Goal: Task Accomplishment & Management: Complete application form

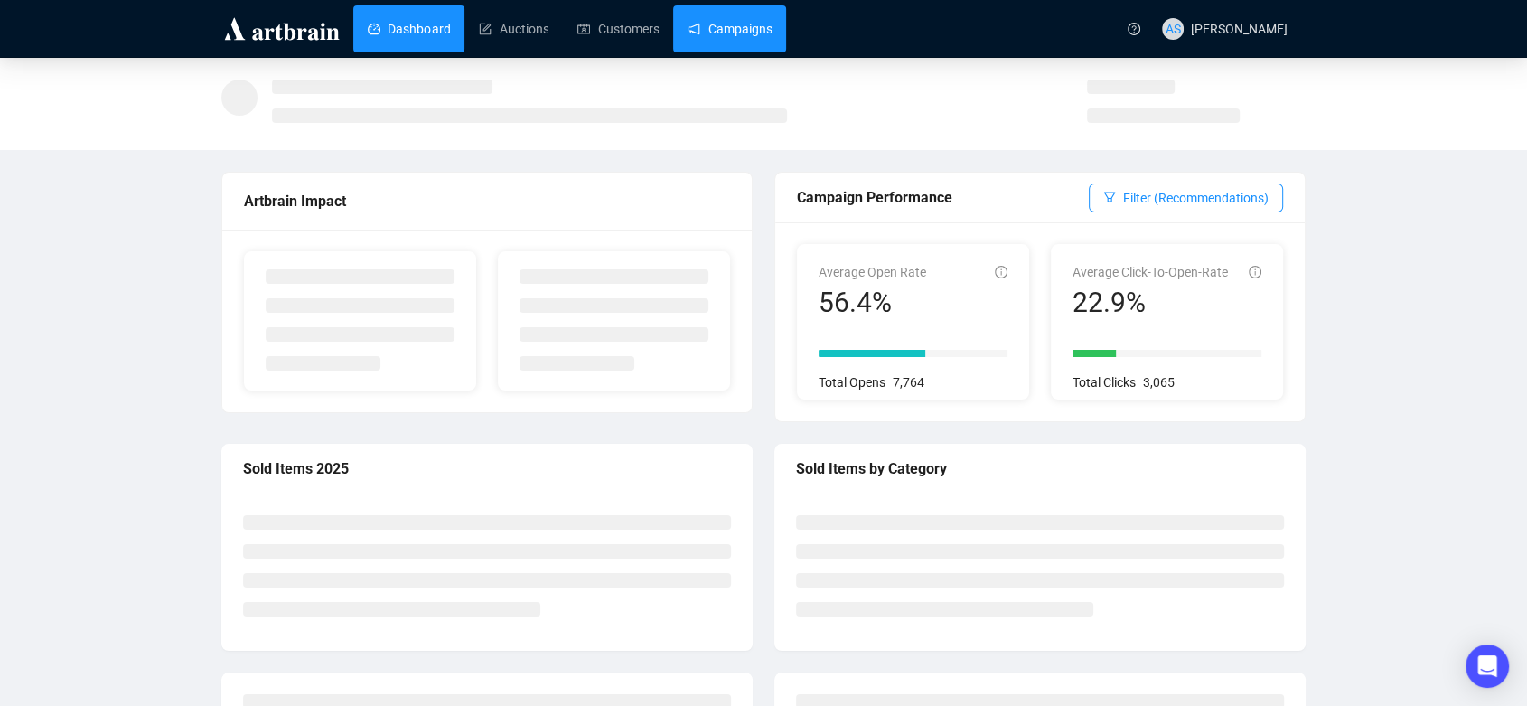
click at [715, 26] on link "Campaigns" at bounding box center [730, 28] width 84 height 47
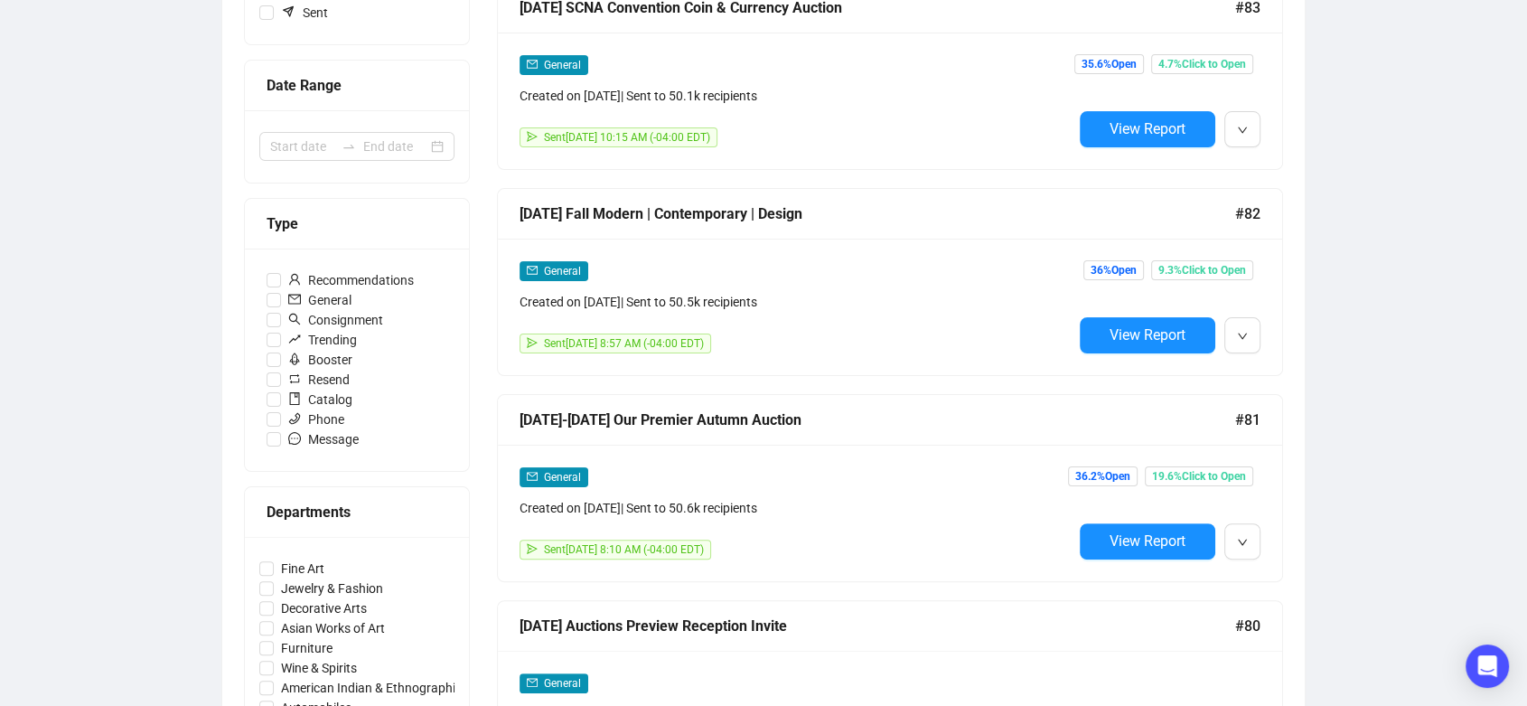
scroll to position [617, 0]
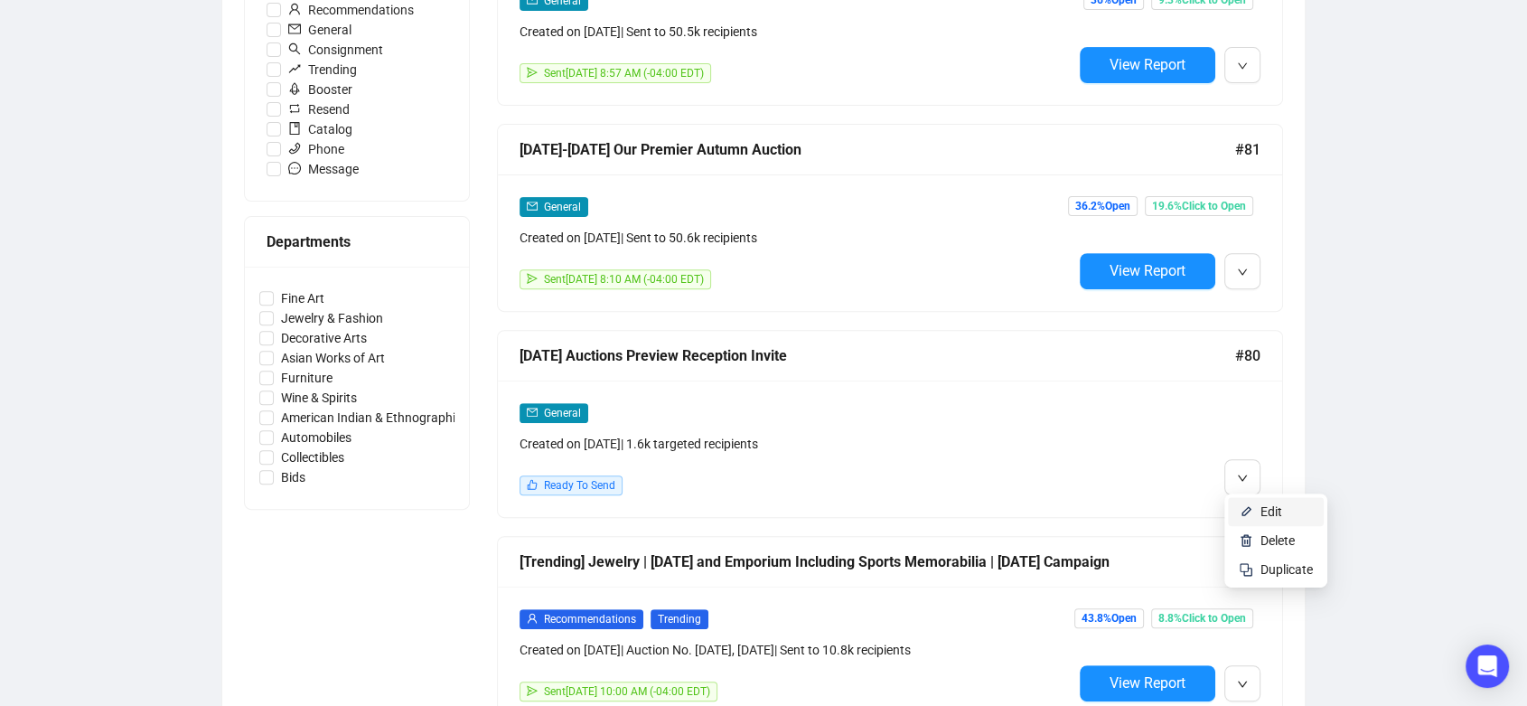
click at [1246, 508] on img at bounding box center [1246, 511] width 14 height 14
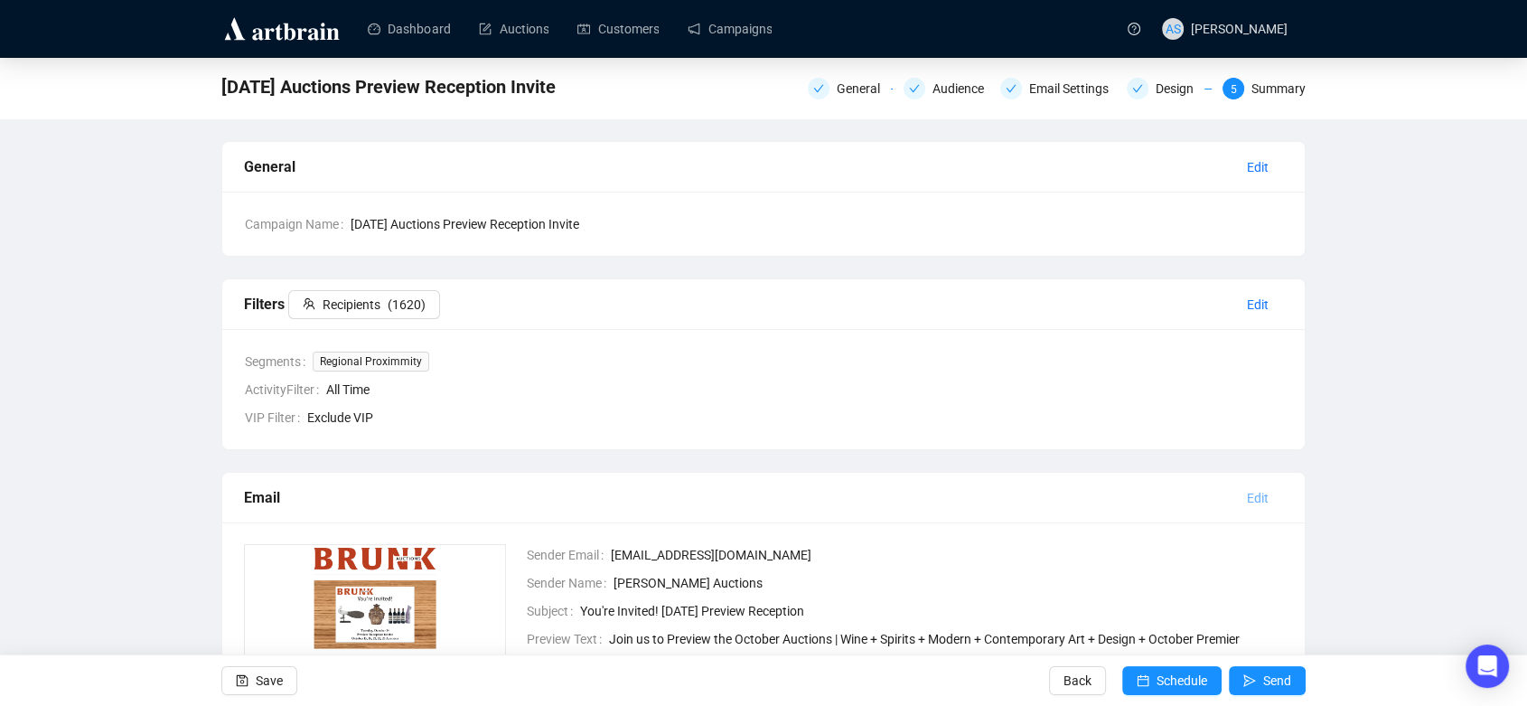
click at [1247, 491] on span "Edit" at bounding box center [1258, 498] width 22 height 20
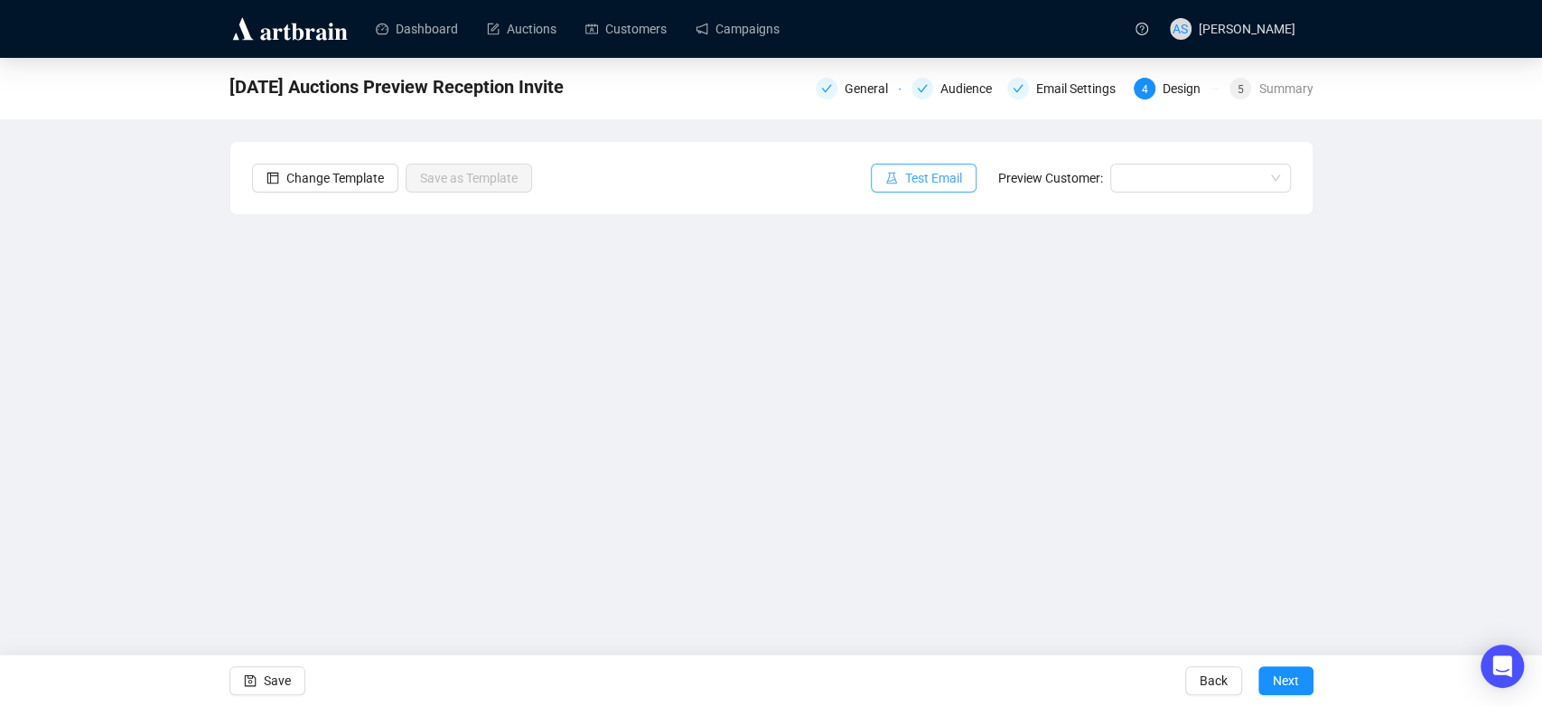
click at [925, 174] on span "Test Email" at bounding box center [933, 178] width 57 height 20
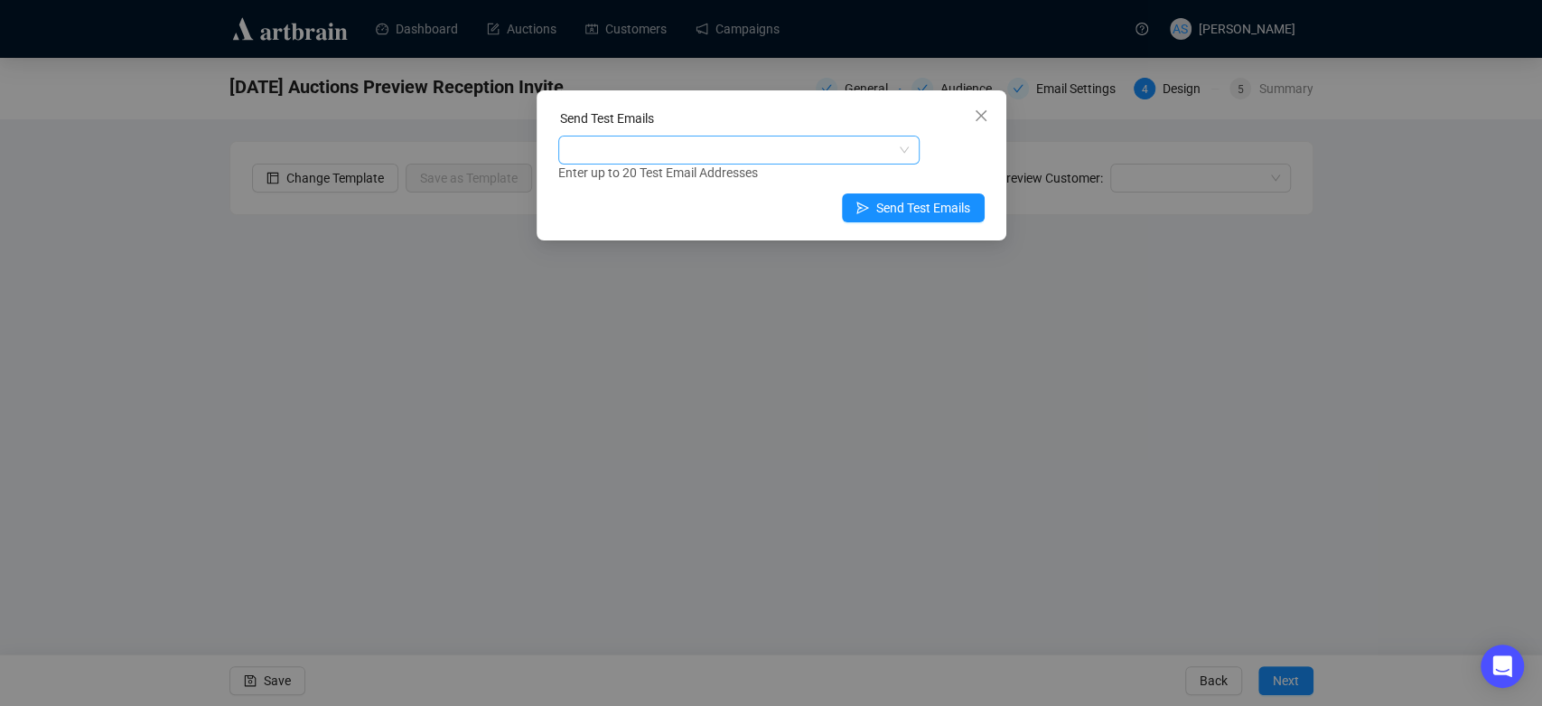
click at [780, 151] on div at bounding box center [729, 149] width 335 height 25
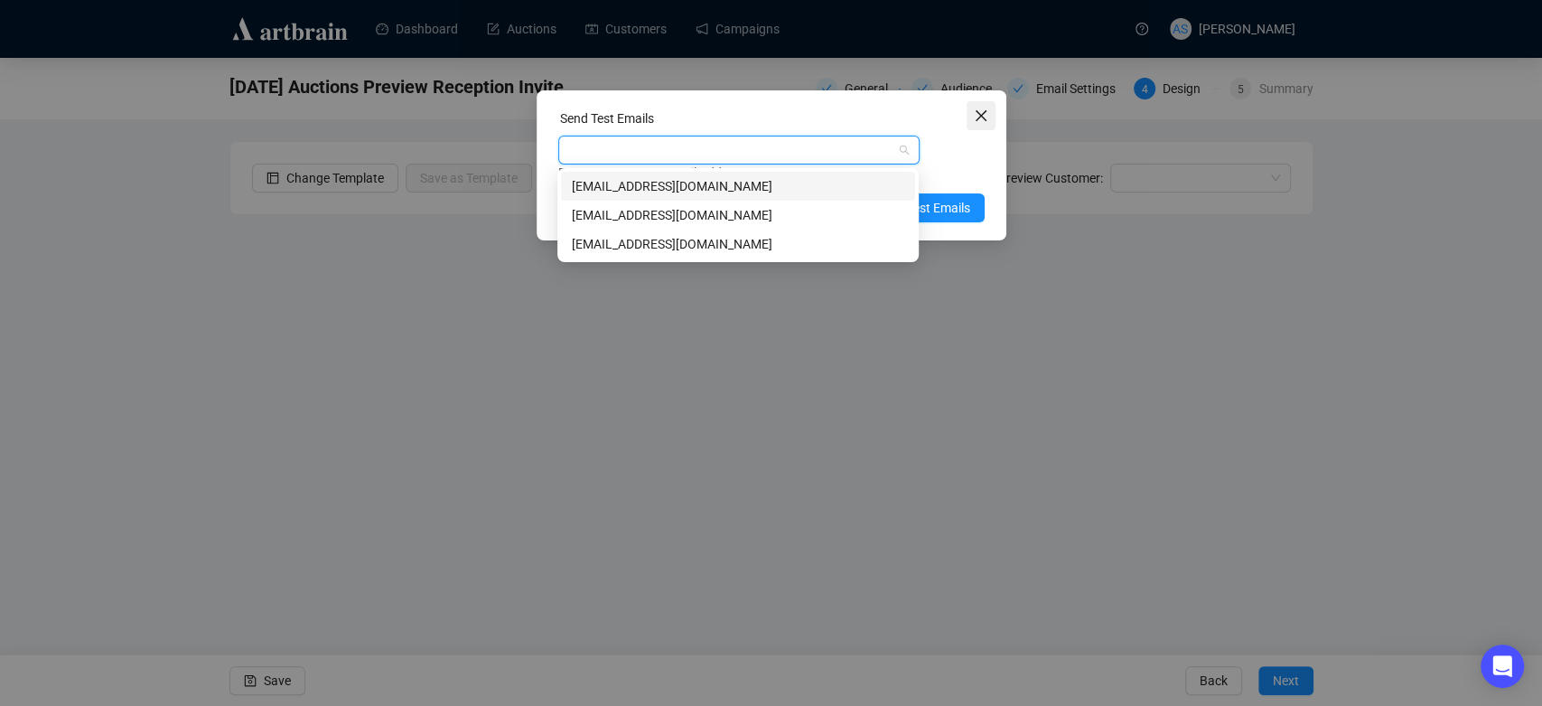
click at [977, 120] on icon "close" at bounding box center [981, 115] width 14 height 14
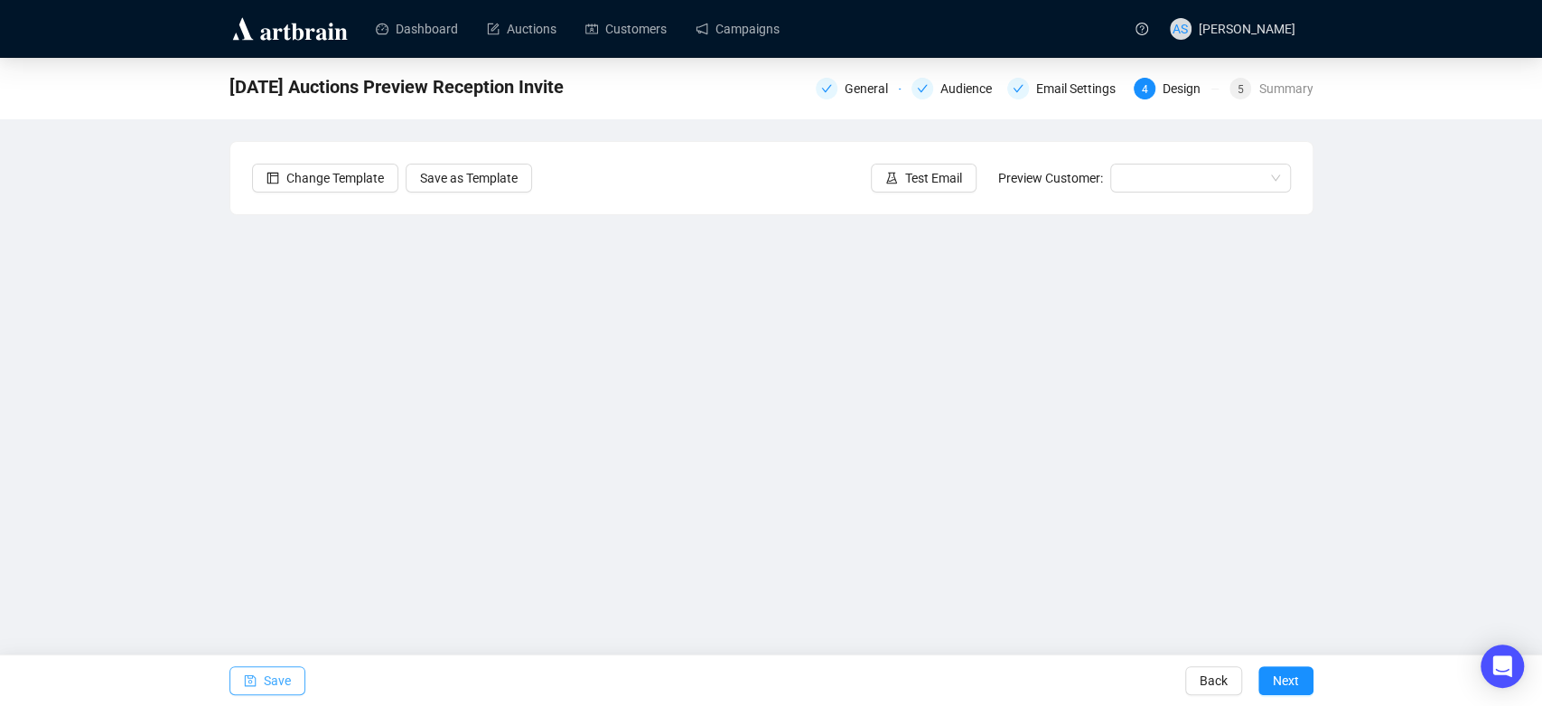
click at [274, 681] on span "Save" at bounding box center [277, 680] width 27 height 51
click at [931, 176] on span "Test Email" at bounding box center [933, 178] width 57 height 20
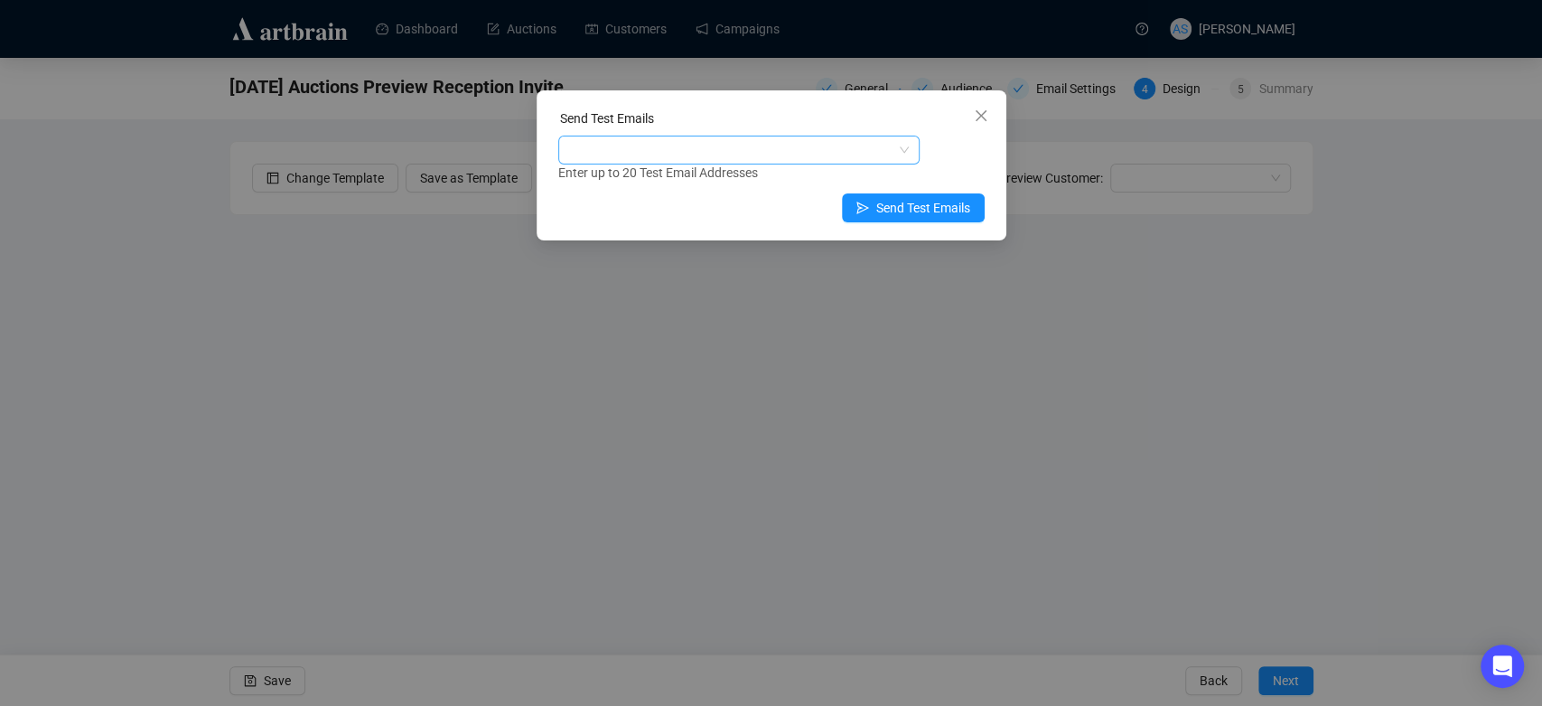
click at [777, 144] on div at bounding box center [729, 149] width 335 height 25
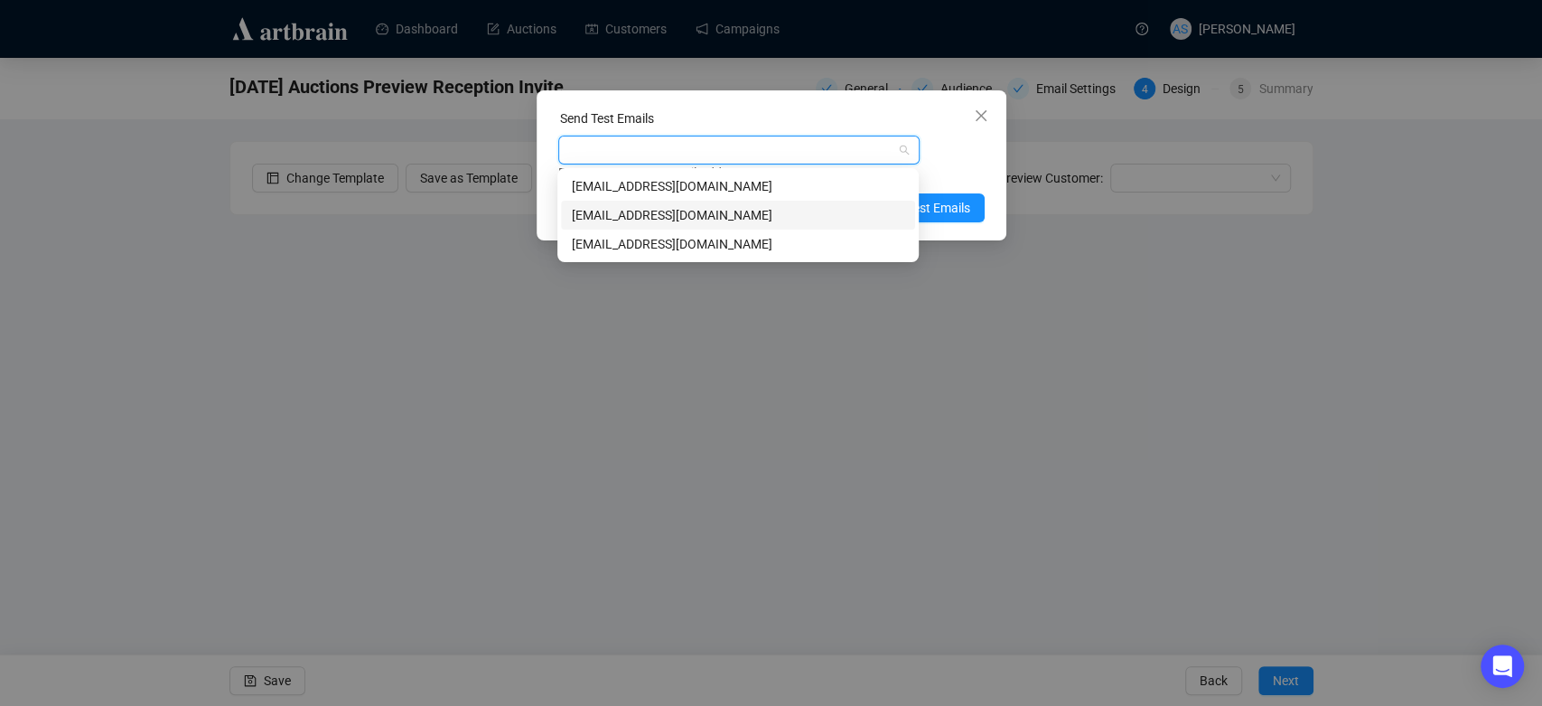
click at [738, 208] on div "[EMAIL_ADDRESS][DOMAIN_NAME]" at bounding box center [738, 215] width 333 height 20
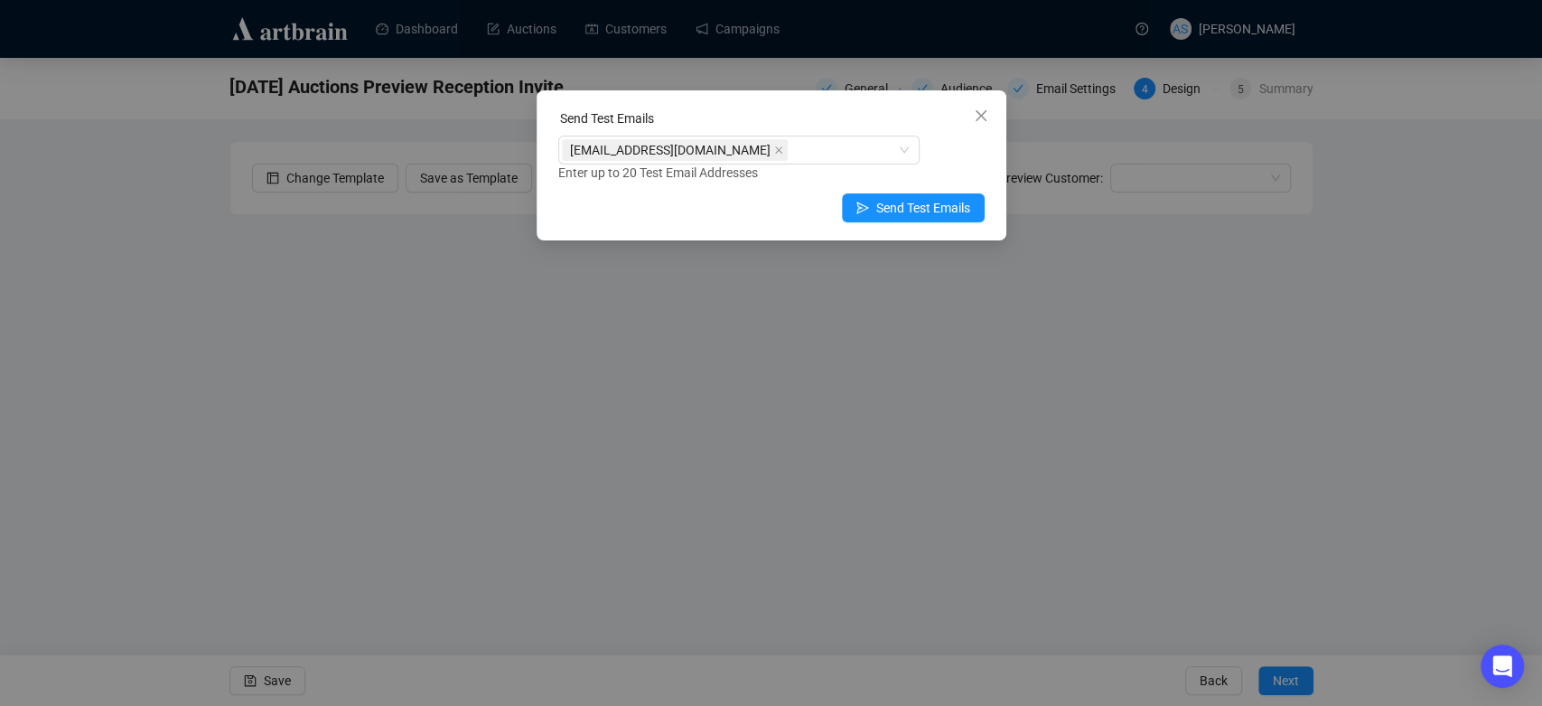
click at [968, 179] on div "Enter up to 20 Test Email Addresses" at bounding box center [771, 173] width 426 height 21
click at [944, 212] on span "Send Test Emails" at bounding box center [923, 208] width 94 height 20
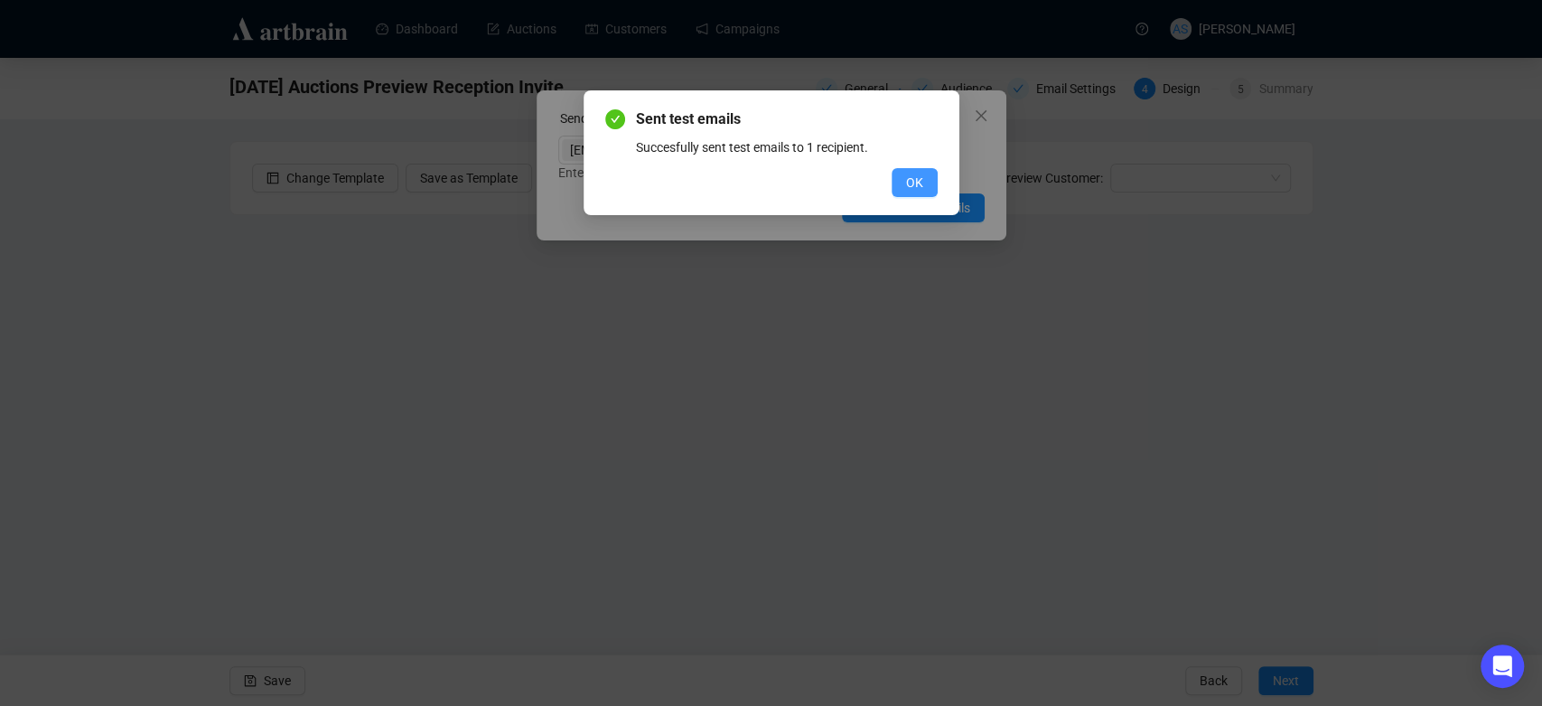
click at [911, 180] on span "OK" at bounding box center [914, 183] width 17 height 20
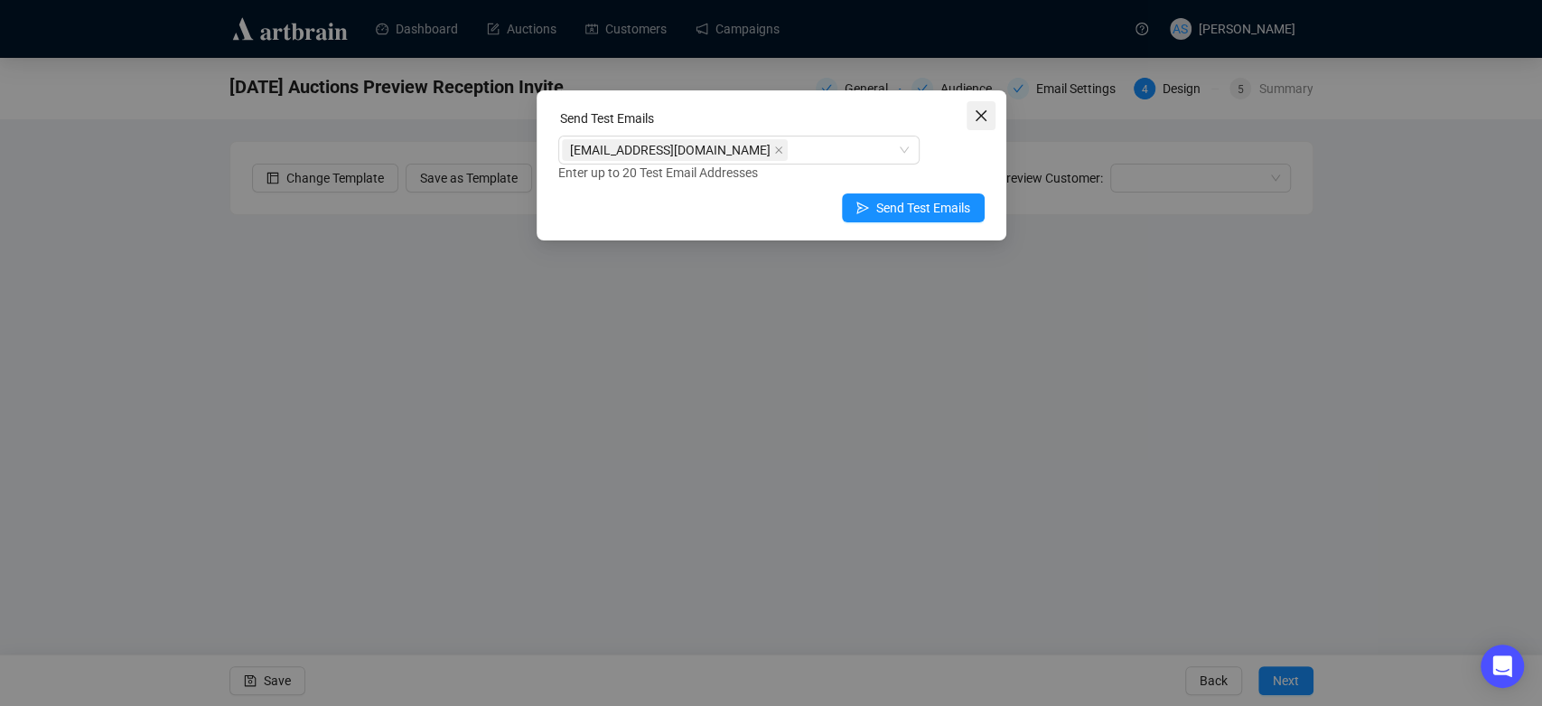
click at [981, 121] on icon "close" at bounding box center [981, 115] width 14 height 14
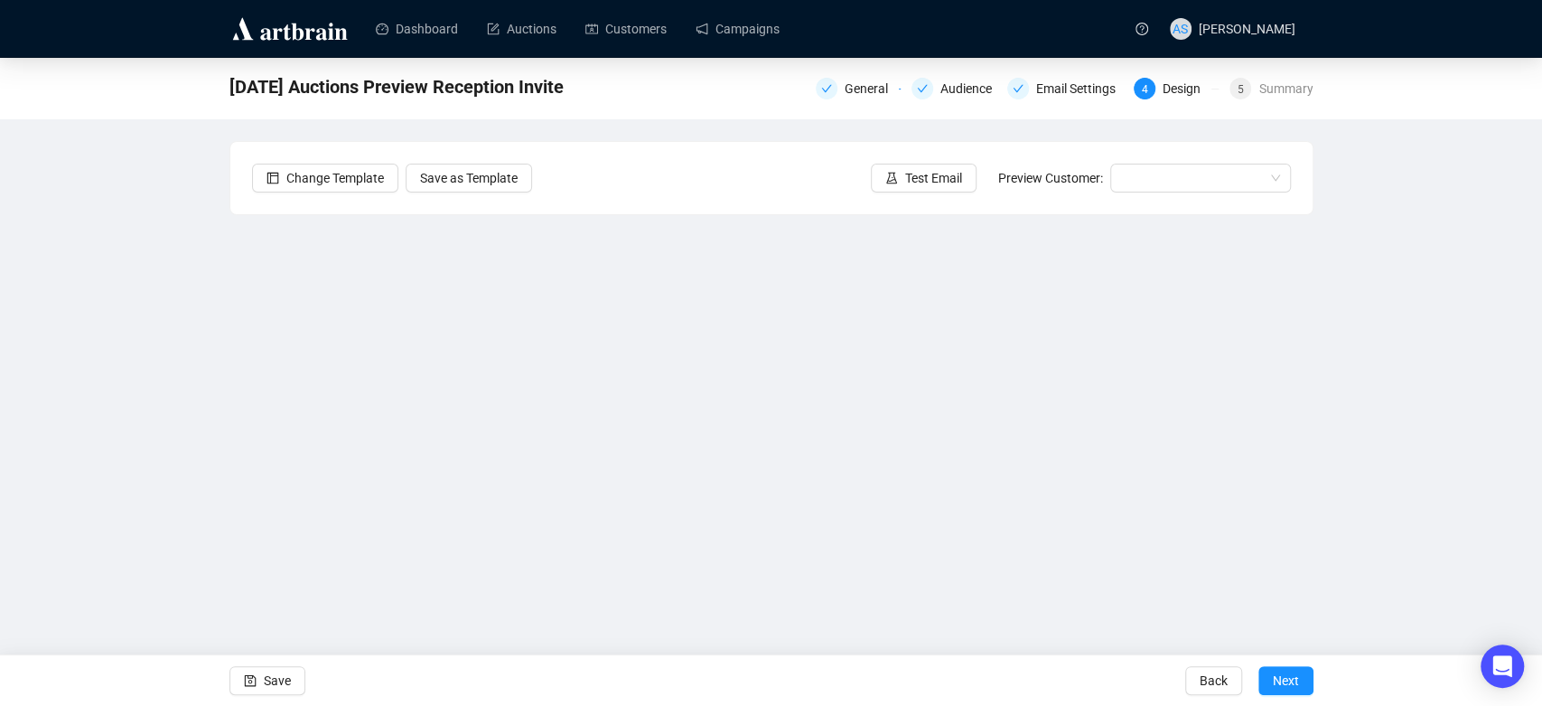
click at [1501, 383] on div "[DATE] Auctions Preview Reception Invite General Audience Email Settings 4 Desi…" at bounding box center [771, 362] width 1542 height 609
click at [282, 676] on span "Save" at bounding box center [277, 680] width 27 height 51
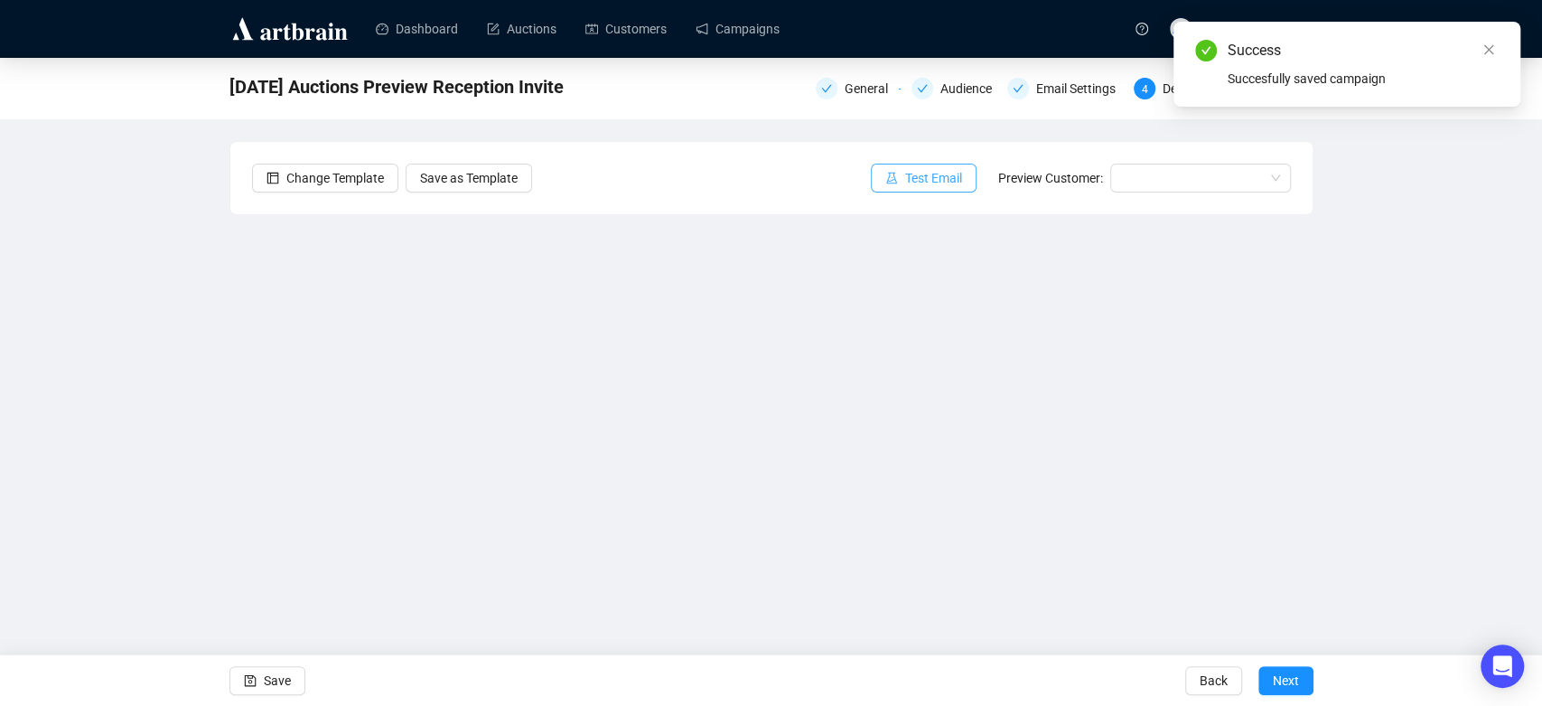
click at [909, 183] on span "Test Email" at bounding box center [933, 178] width 57 height 20
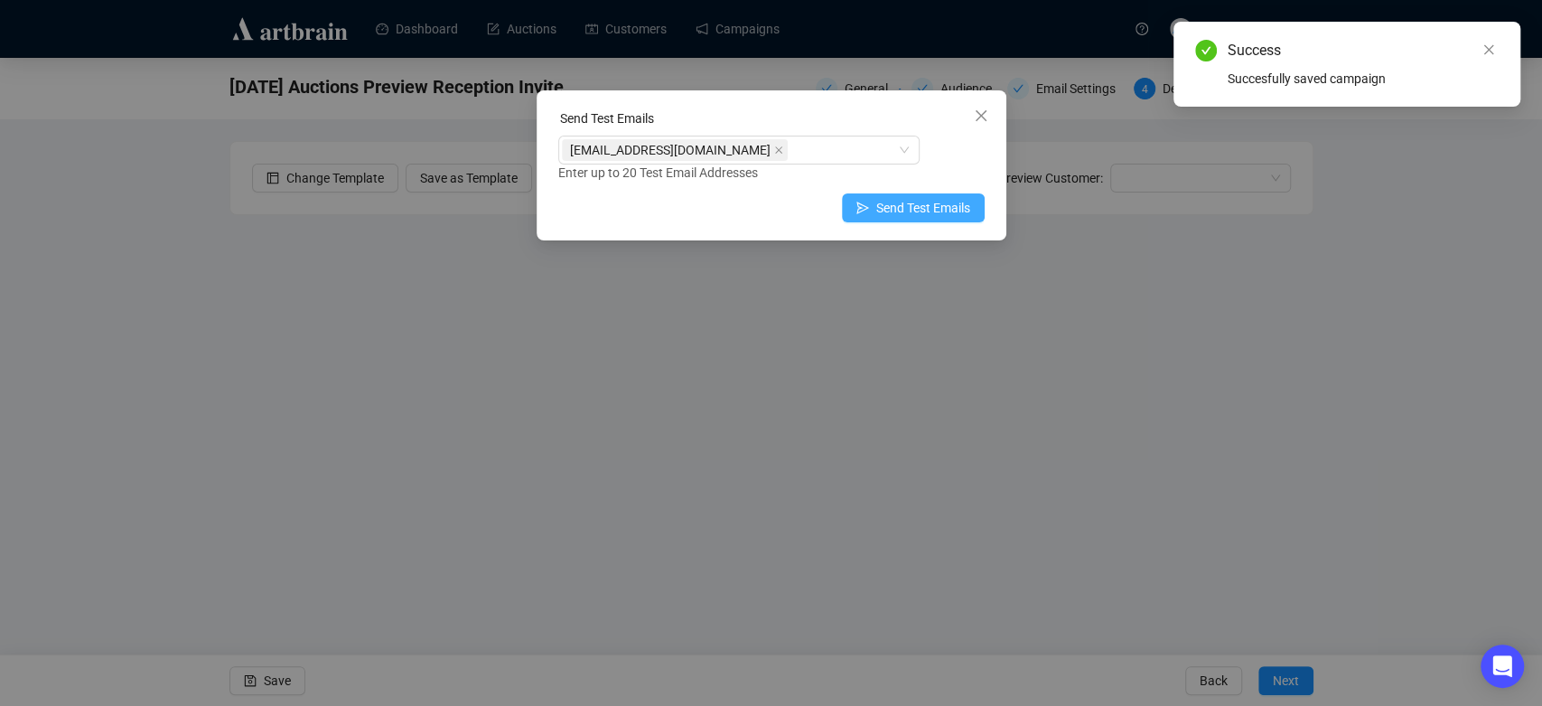
click at [925, 214] on span "Send Test Emails" at bounding box center [923, 208] width 94 height 20
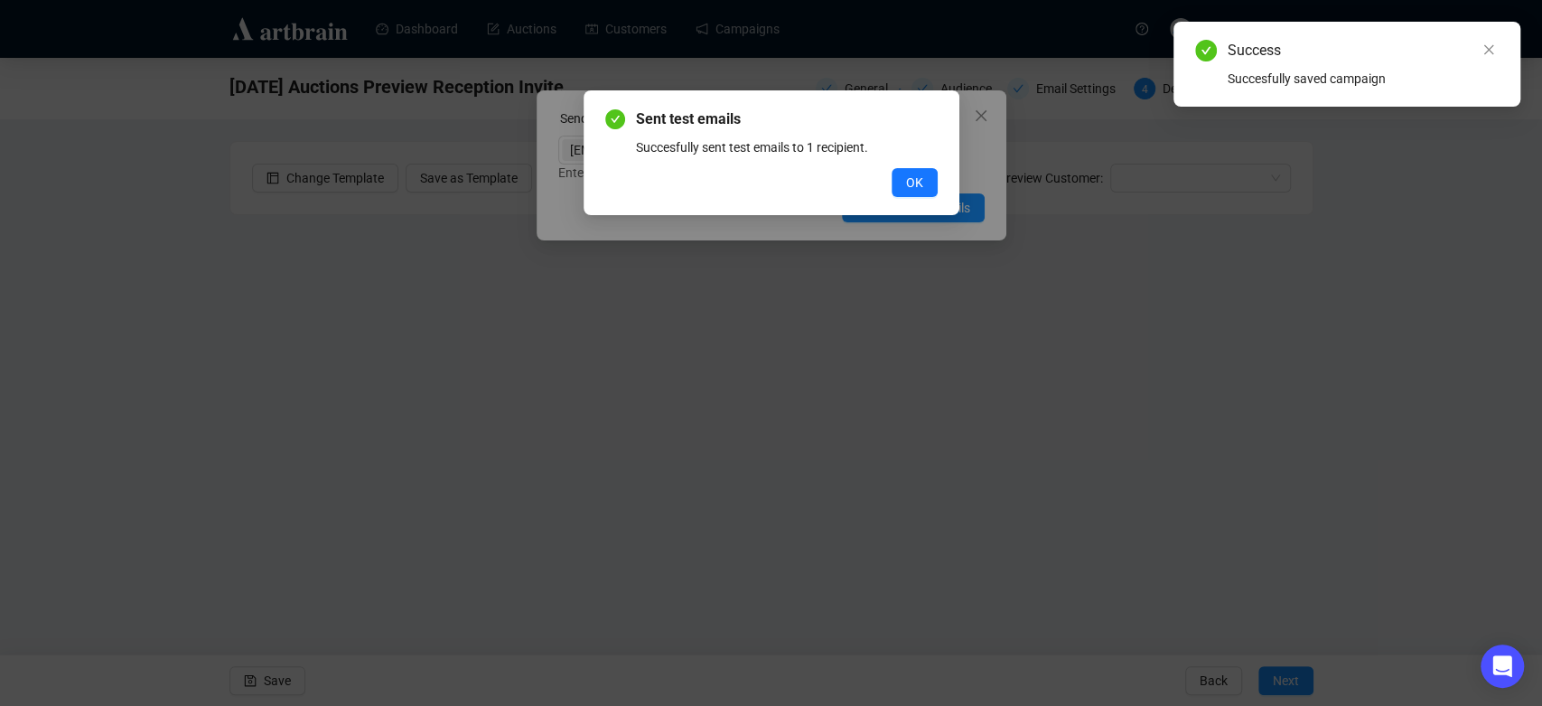
drag, startPoint x: 907, startPoint y: 177, endPoint x: 933, endPoint y: 154, distance: 35.2
click at [909, 175] on span "OK" at bounding box center [914, 183] width 17 height 20
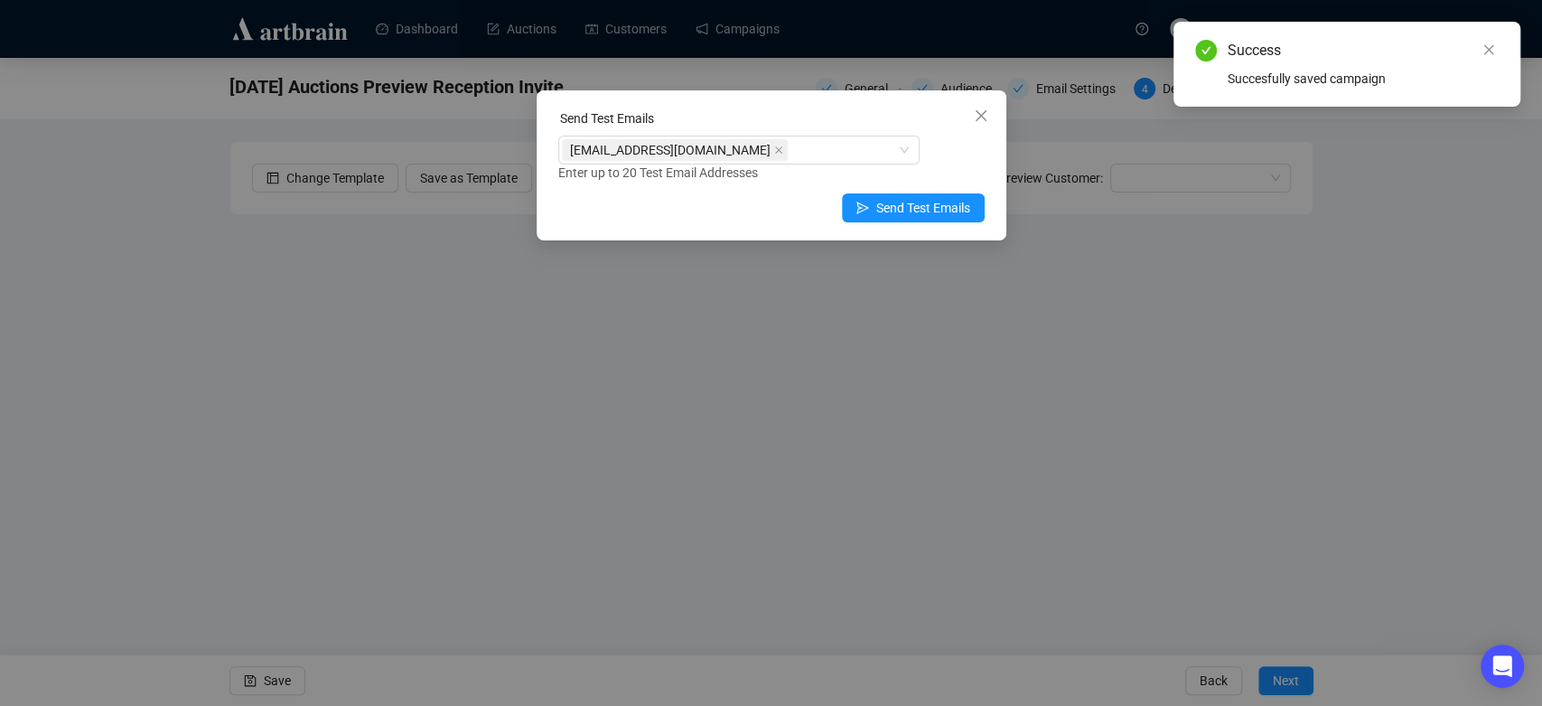
click at [991, 114] on span "Close" at bounding box center [981, 115] width 29 height 14
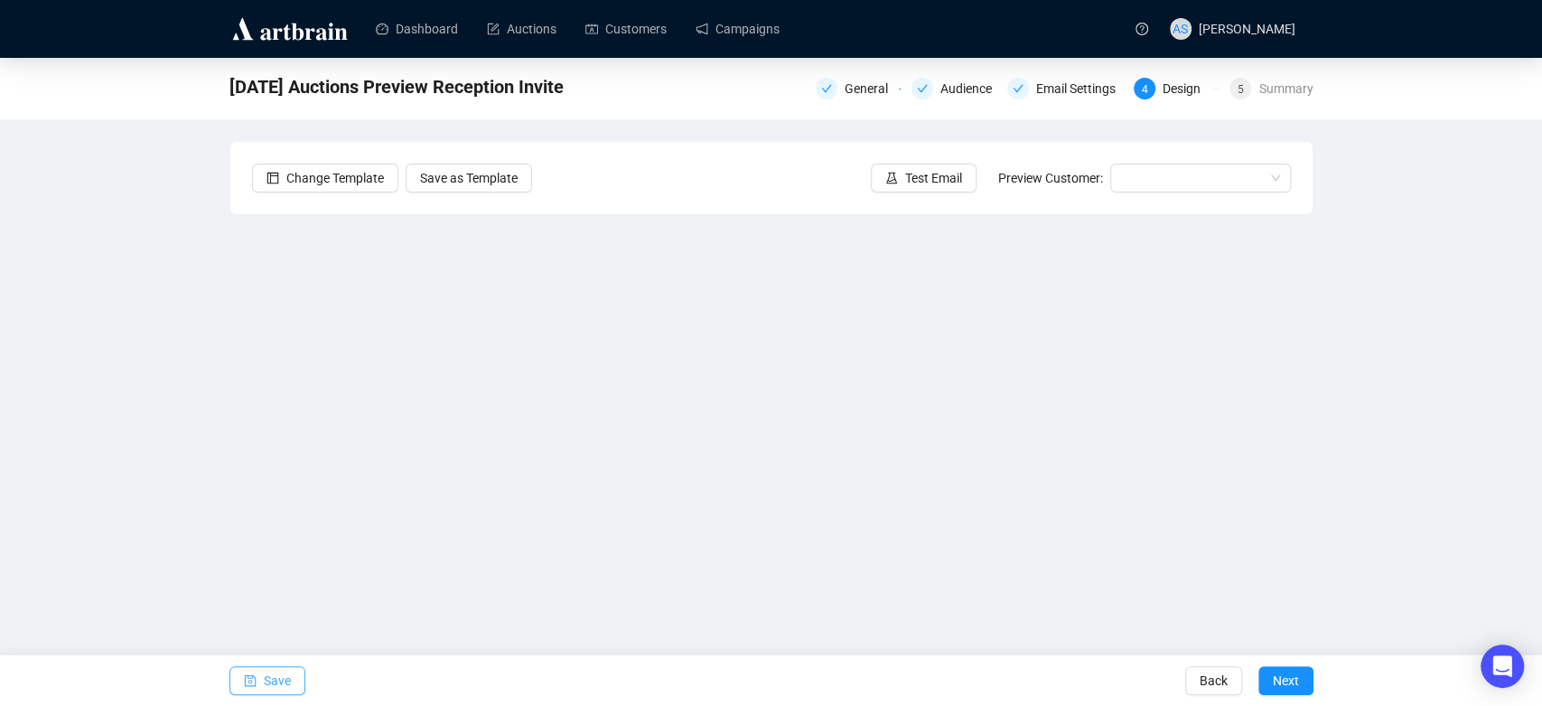
click at [252, 688] on span "button" at bounding box center [250, 680] width 13 height 51
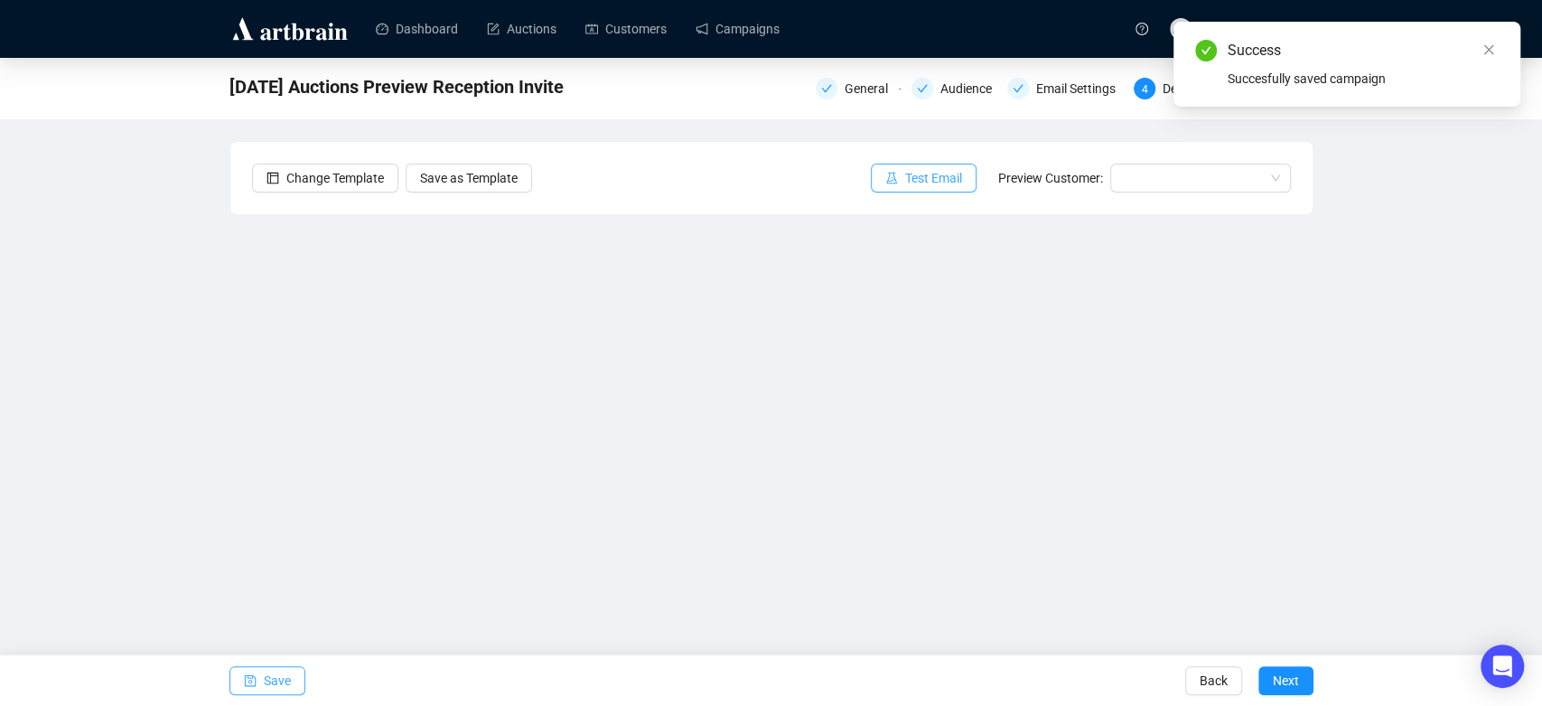
click at [940, 188] on button "Test Email" at bounding box center [924, 178] width 106 height 29
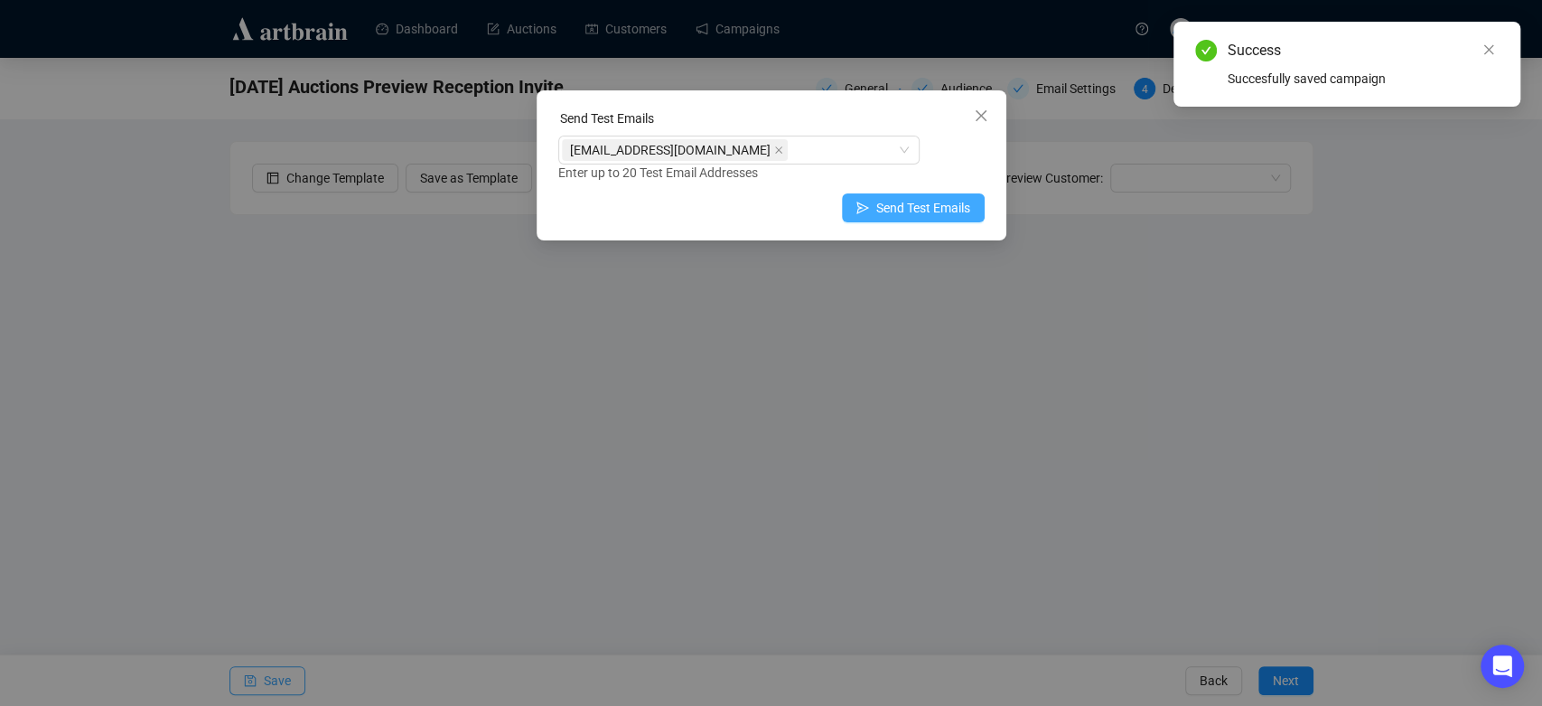
click at [947, 203] on span "Send Test Emails" at bounding box center [923, 208] width 94 height 20
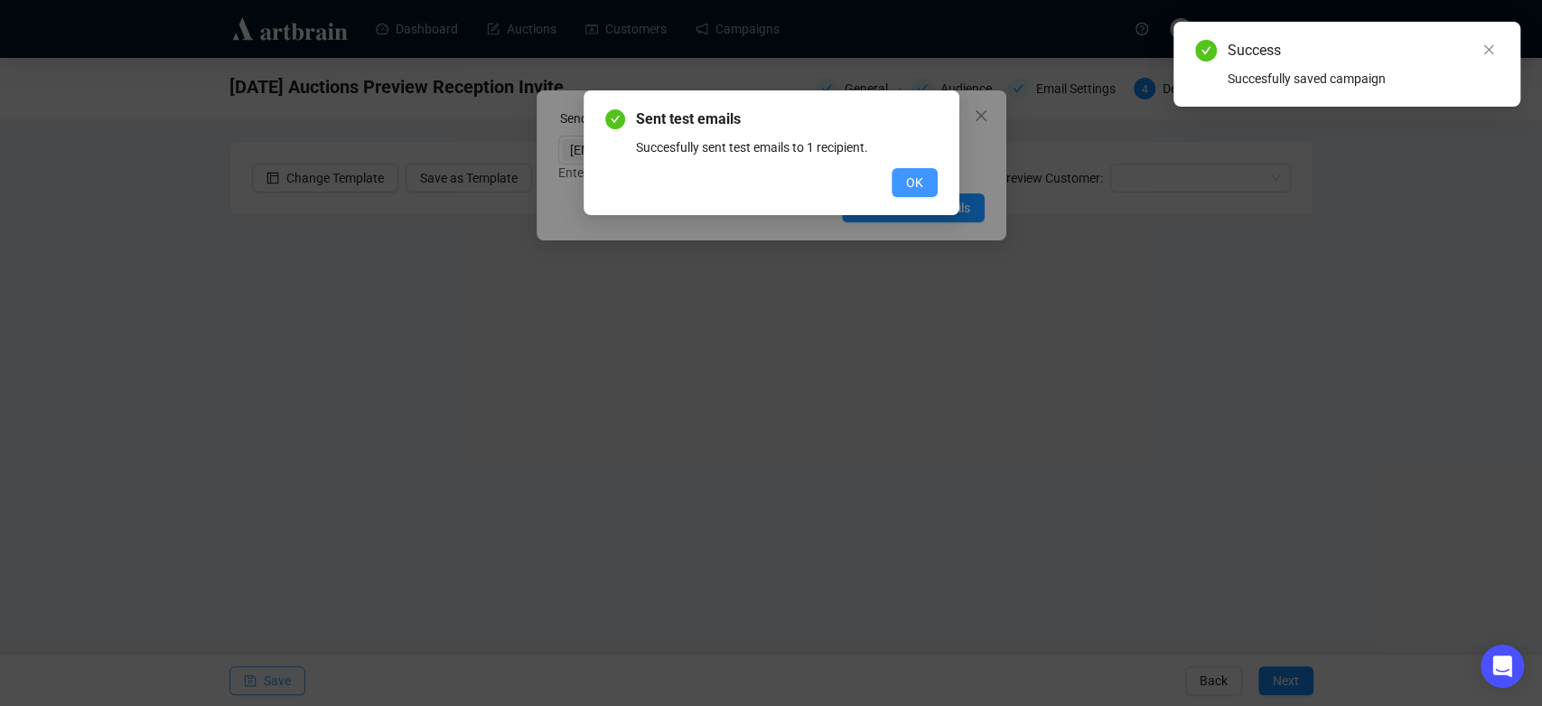
click at [929, 171] on button "OK" at bounding box center [915, 182] width 46 height 29
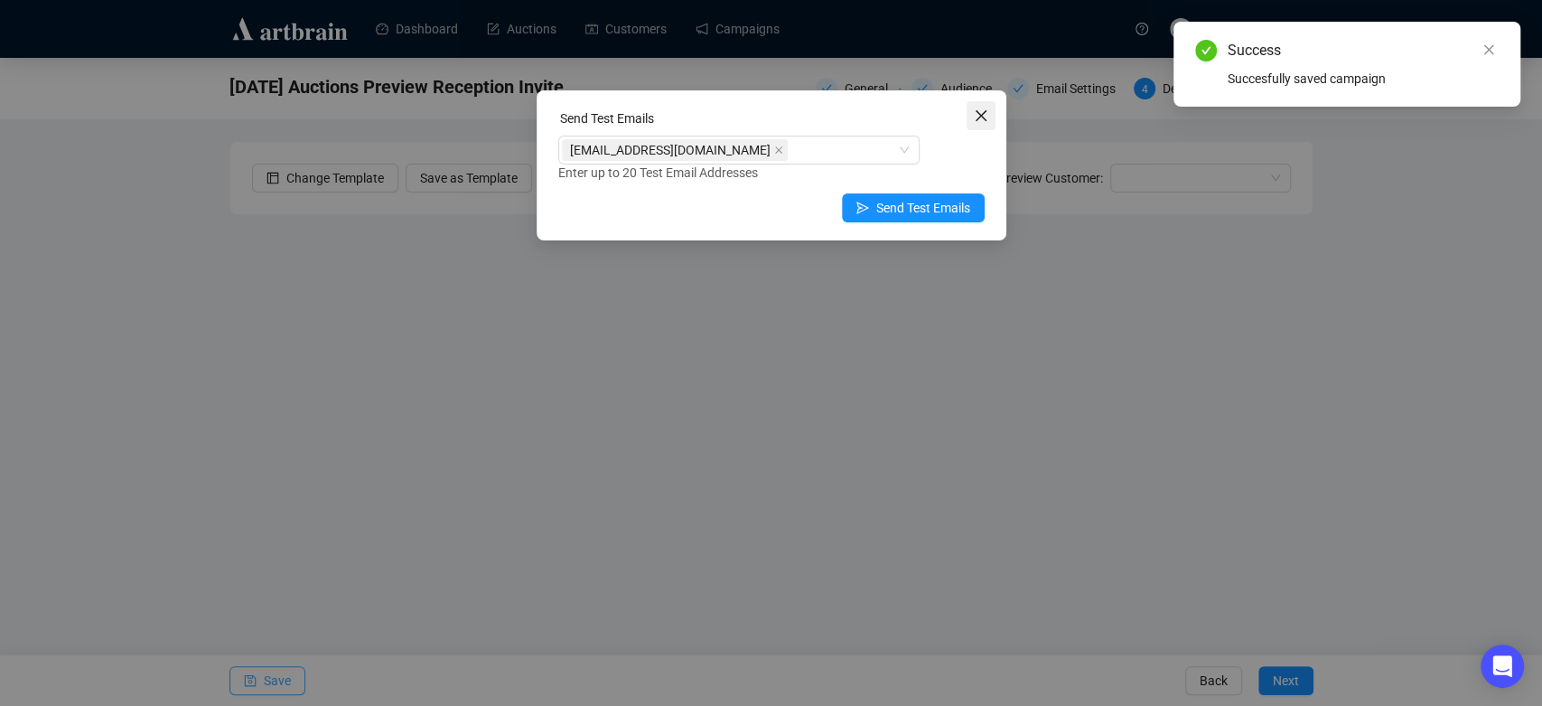
click at [987, 117] on icon "close" at bounding box center [981, 115] width 14 height 14
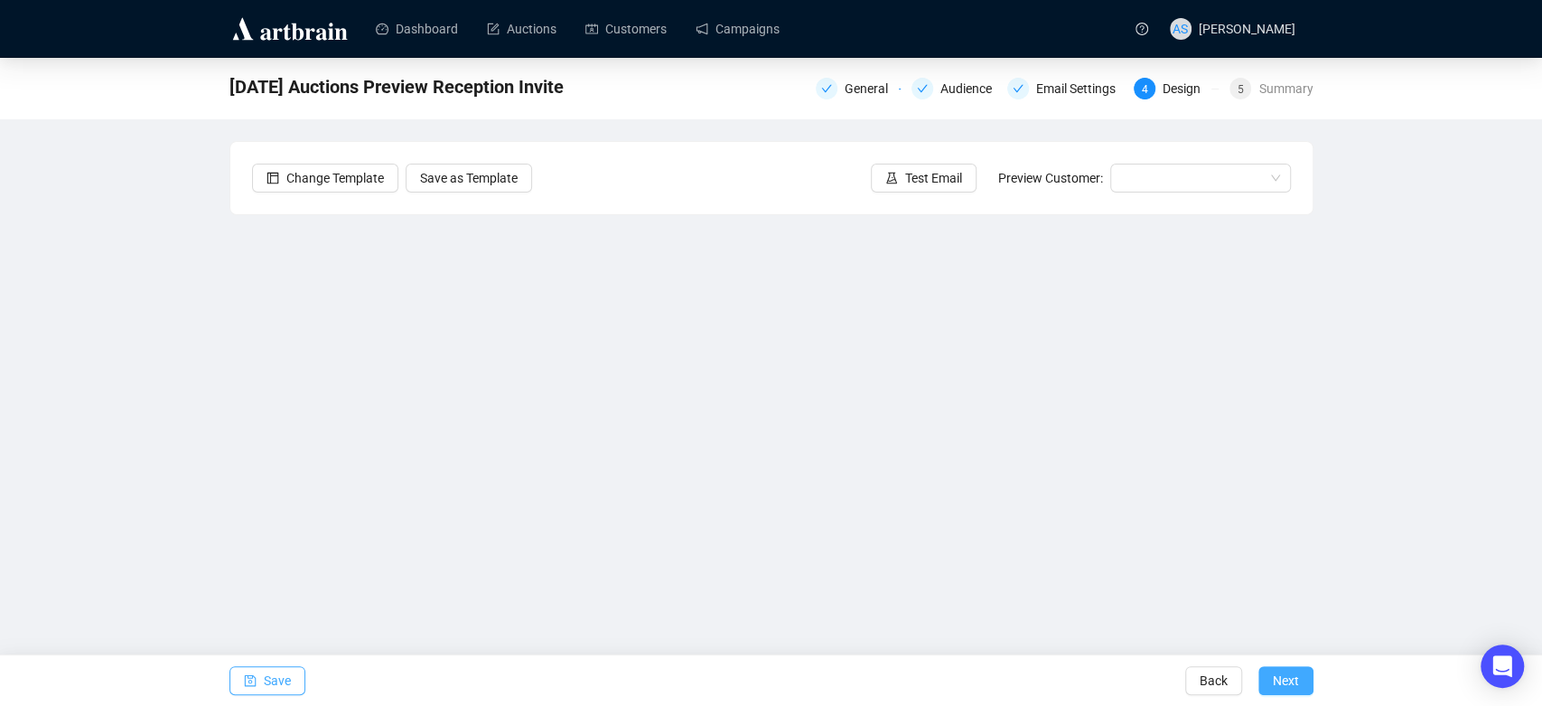
click at [1311, 685] on button "Next" at bounding box center [1286, 680] width 55 height 29
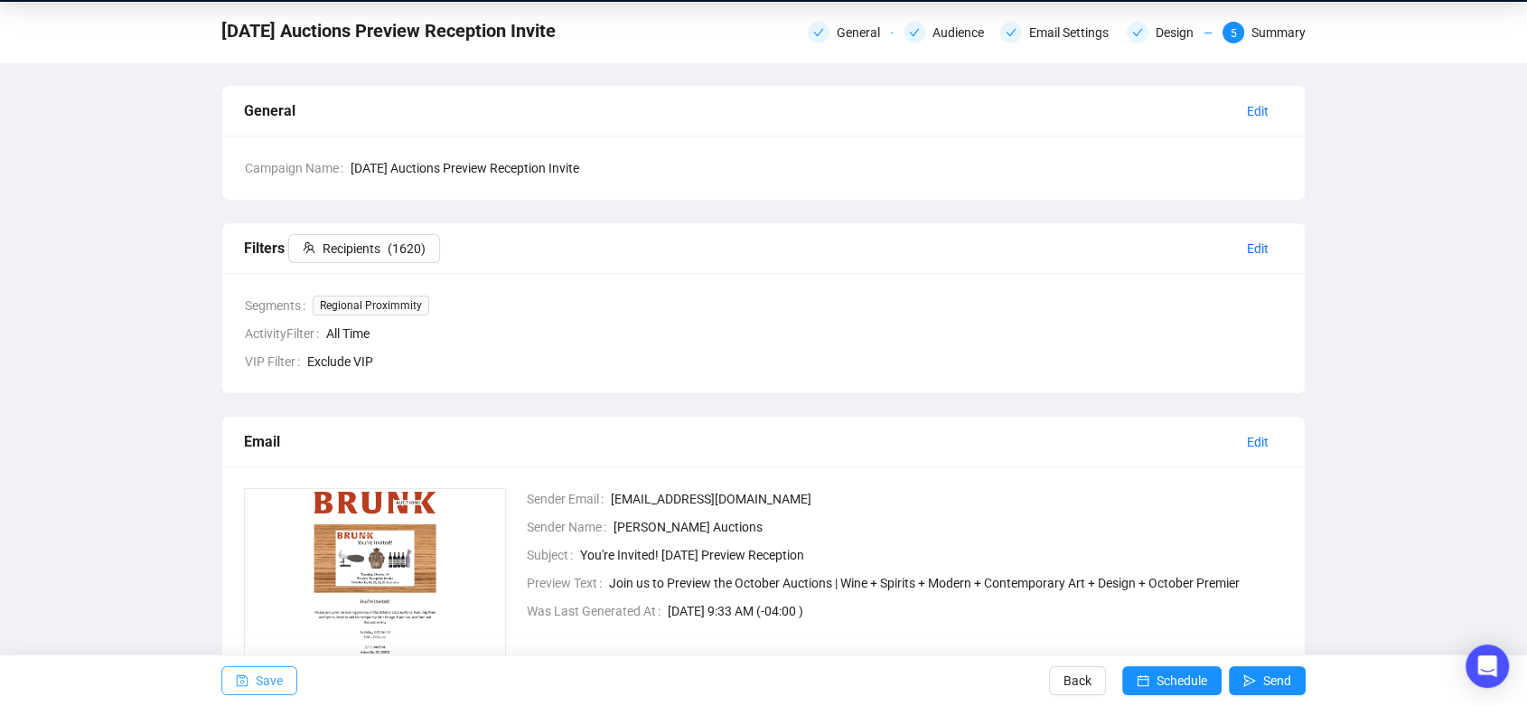
scroll to position [58, 0]
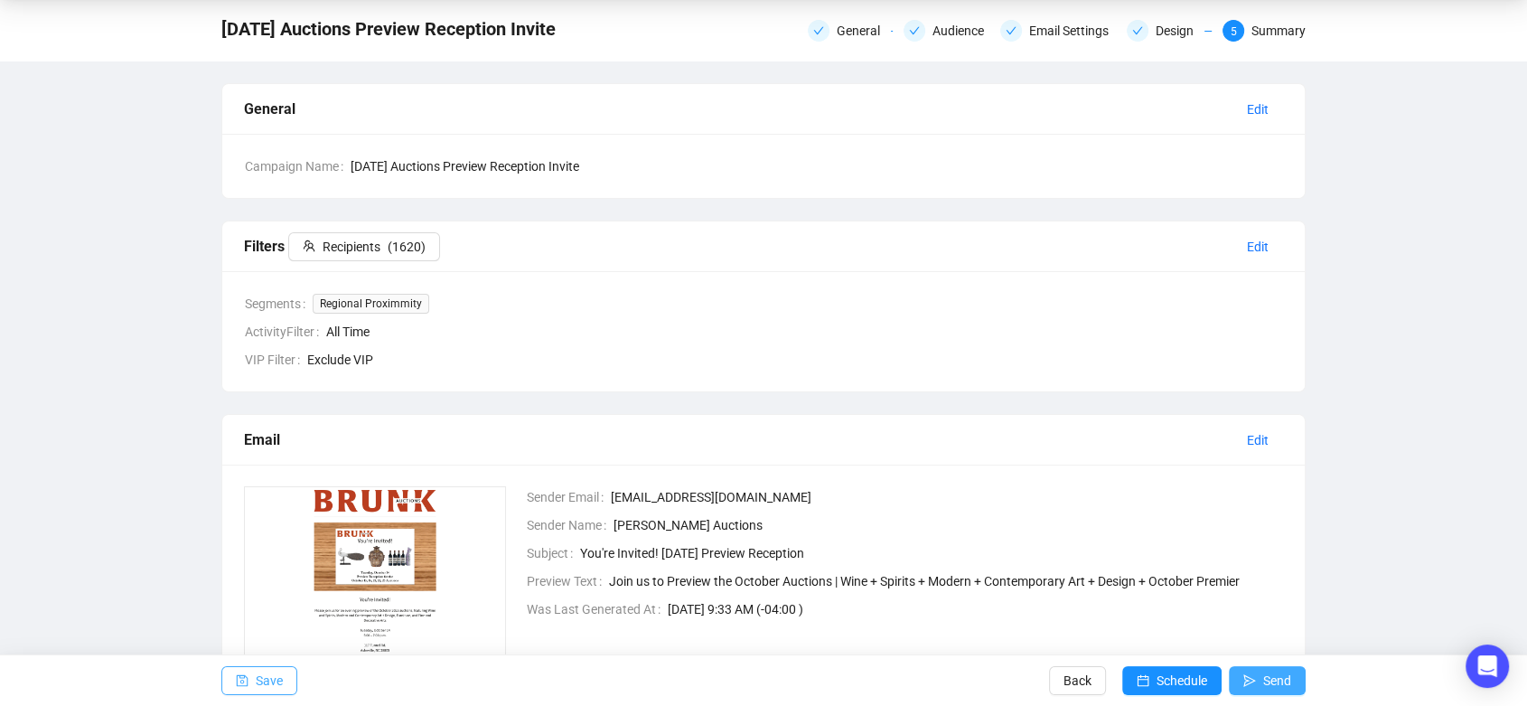
click at [1279, 671] on span "Send" at bounding box center [1277, 680] width 28 height 51
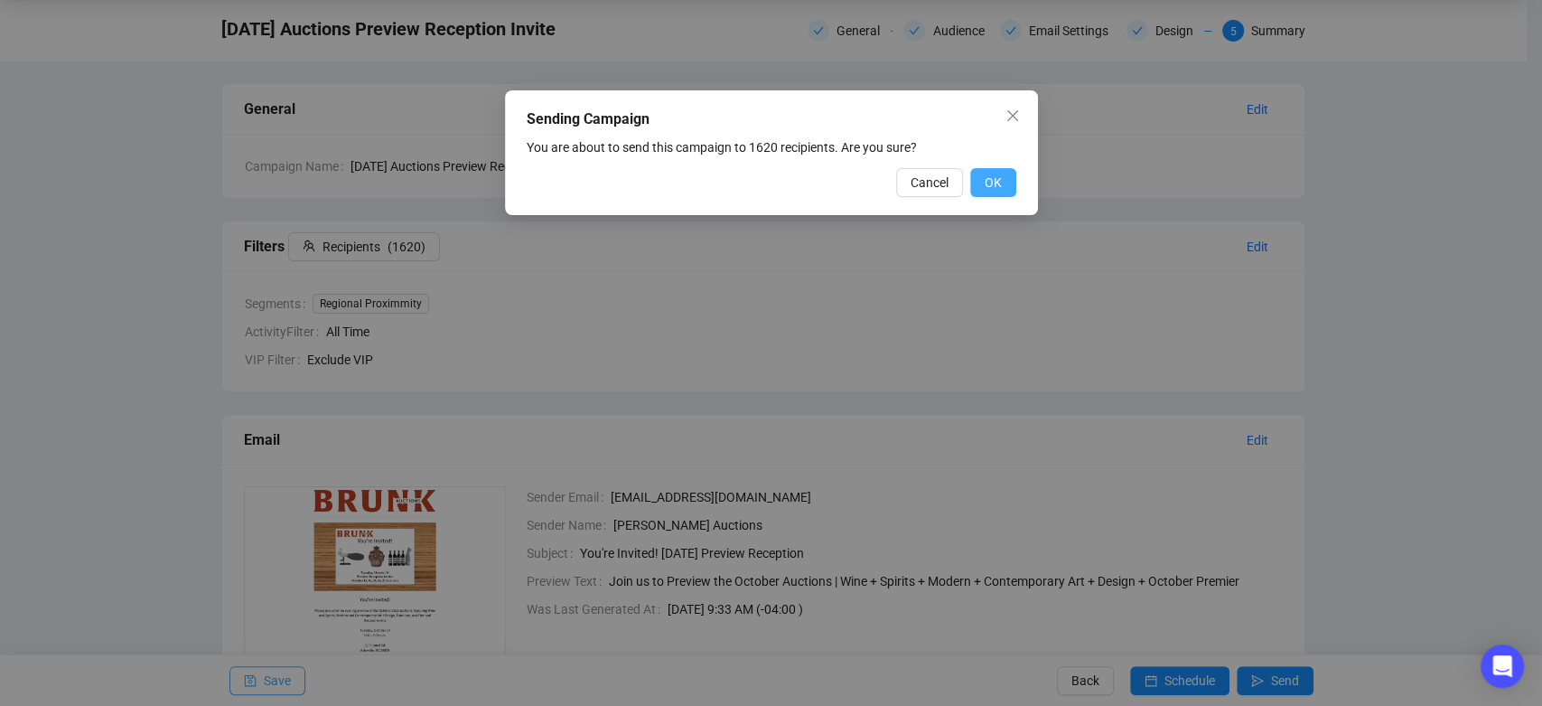
click at [998, 183] on span "OK" at bounding box center [993, 183] width 17 height 20
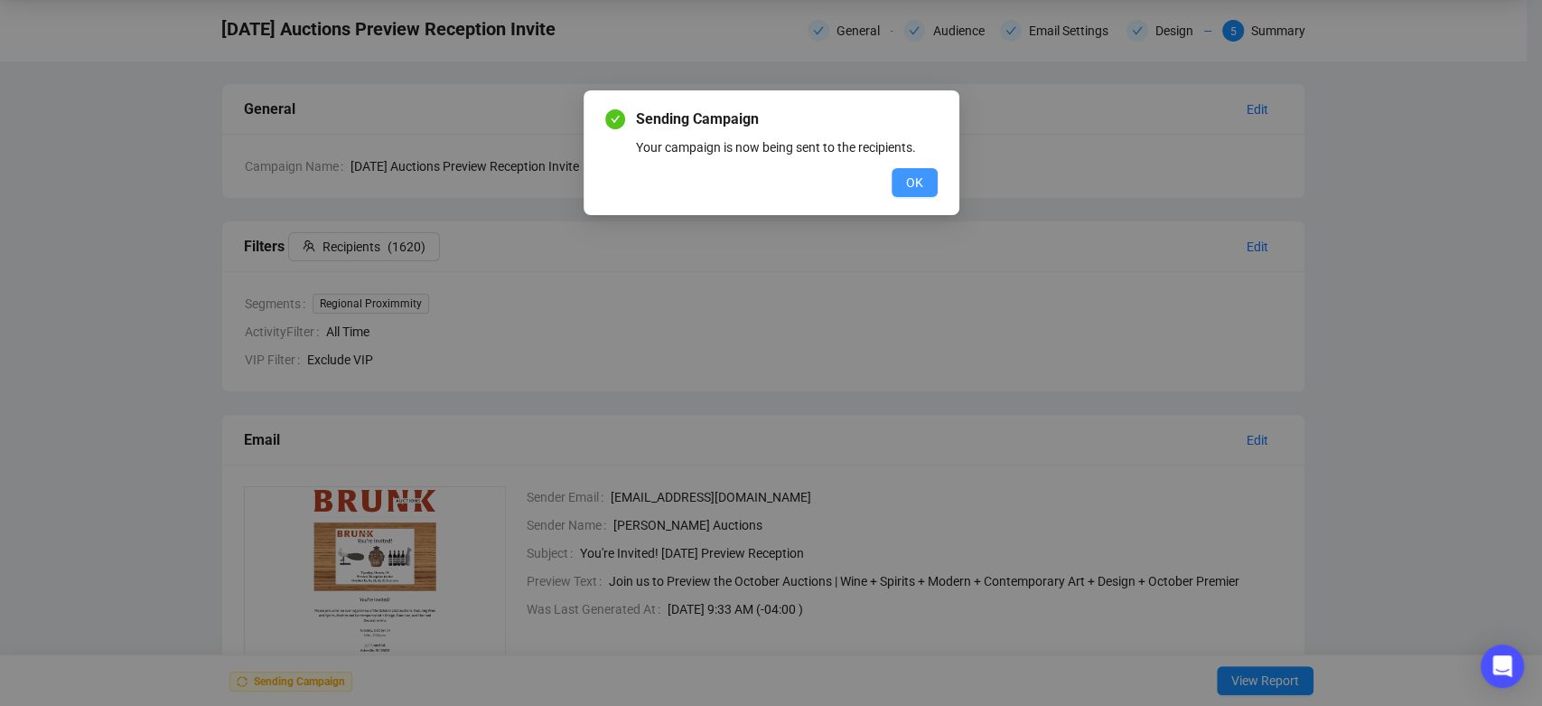
click at [925, 182] on button "OK" at bounding box center [915, 182] width 46 height 29
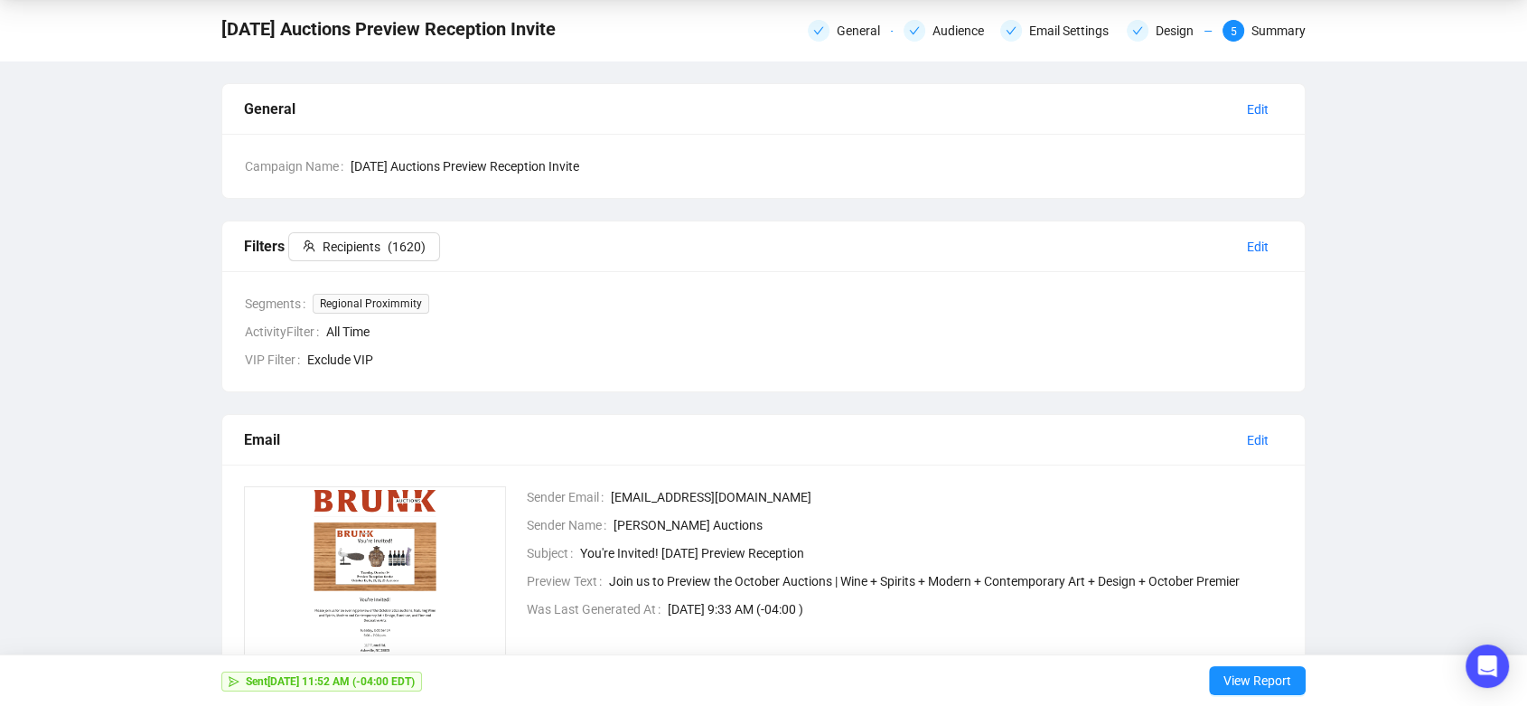
scroll to position [0, 0]
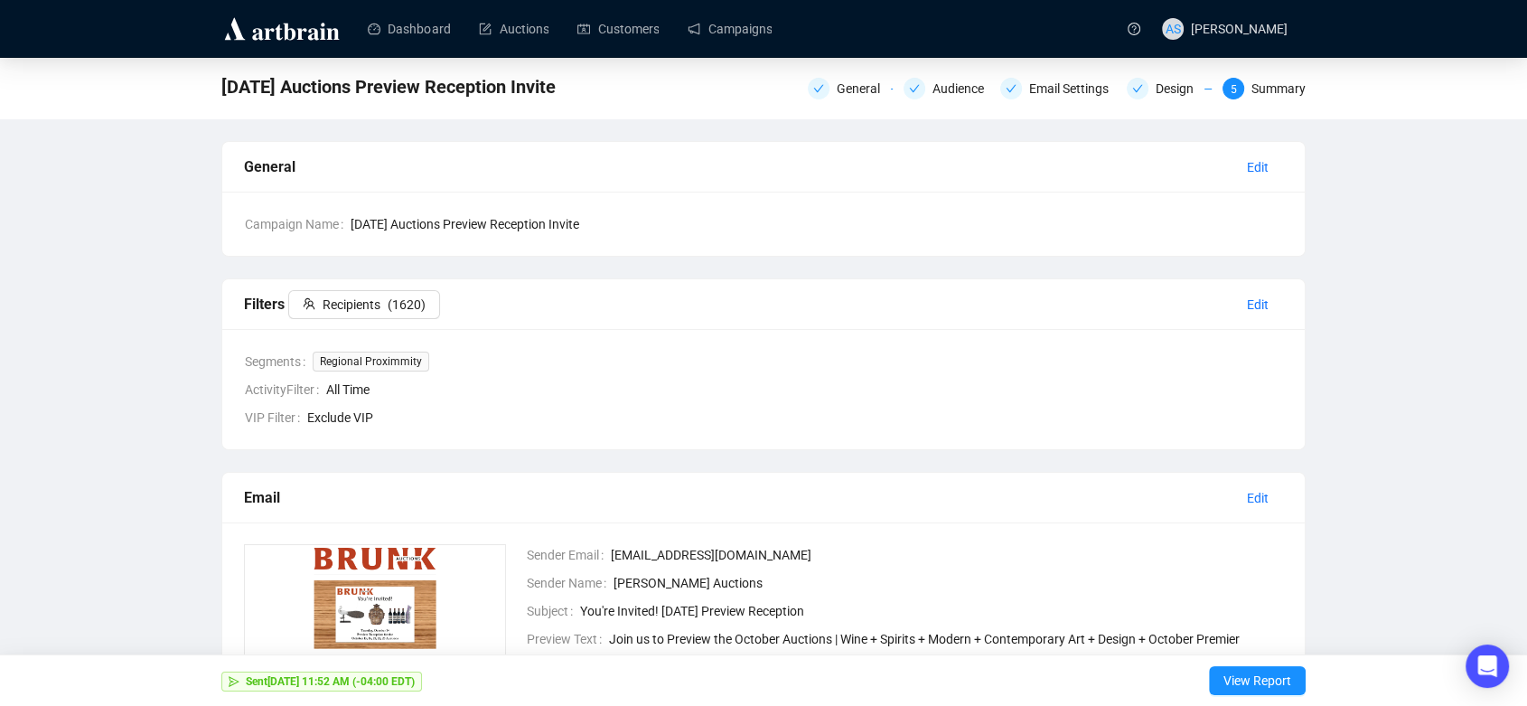
click at [307, 33] on img at bounding box center [281, 28] width 121 height 29
